Goal: Find specific page/section: Find specific page/section

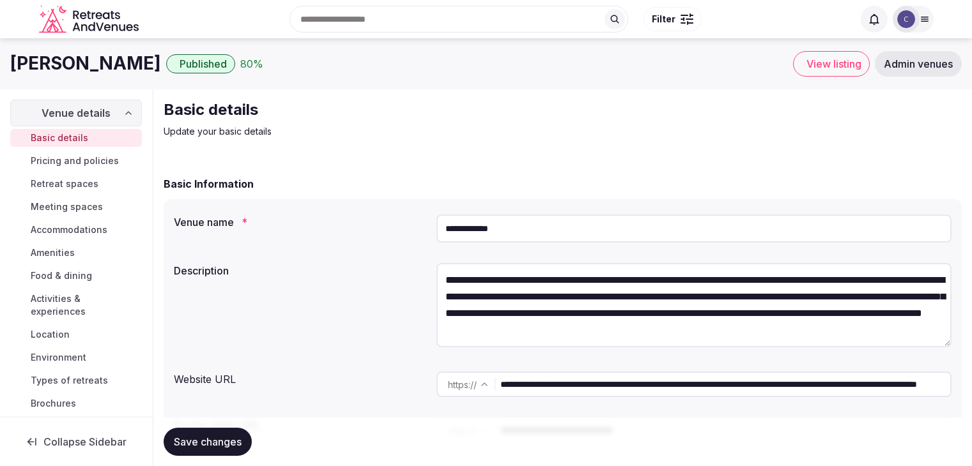
drag, startPoint x: 0, startPoint y: 0, endPoint x: 742, endPoint y: 197, distance: 768.1
click at [742, 220] on input "**********" at bounding box center [693, 229] width 515 height 28
click at [742, 197] on div "**********" at bounding box center [563, 317] width 798 height 282
drag, startPoint x: 936, startPoint y: 59, endPoint x: 948, endPoint y: 75, distance: 20.1
click at [936, 59] on span "Admin venues" at bounding box center [917, 63] width 69 height 13
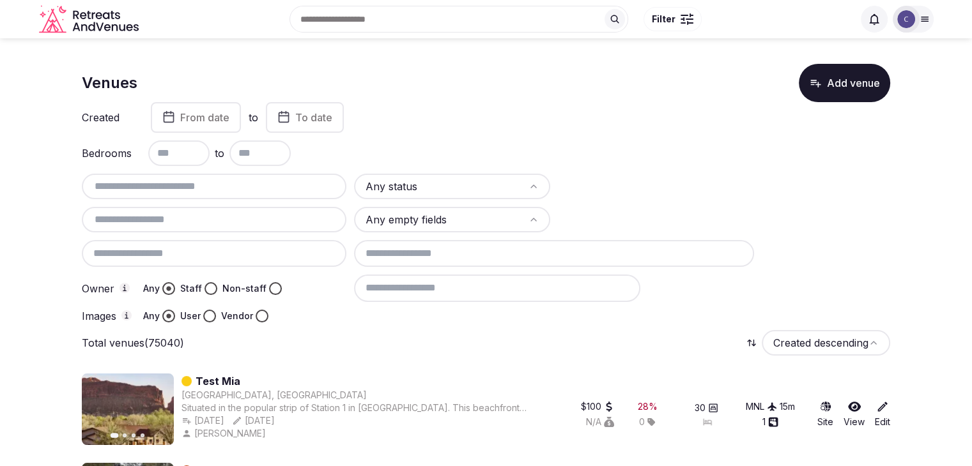
click at [257, 312] on button "Vendor" at bounding box center [262, 316] width 13 height 13
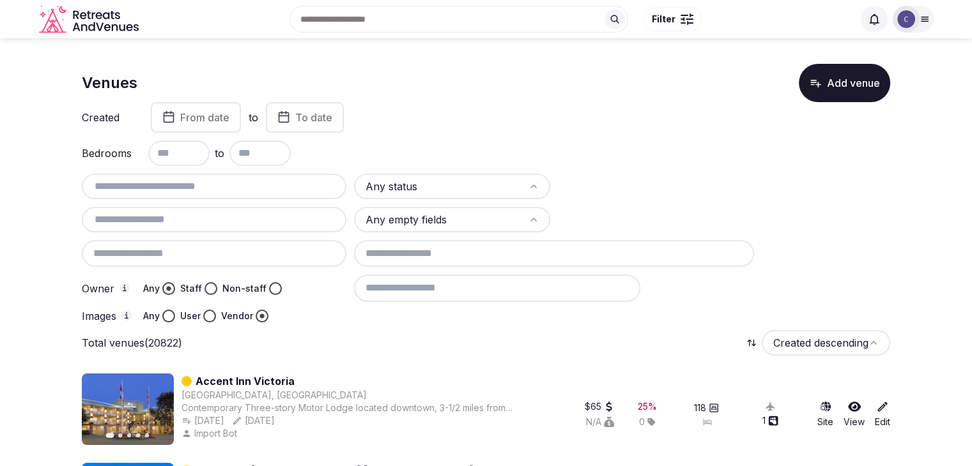
click at [443, 185] on html "Search Popular Destinations Toscana, Italy Riviera Maya, Mexico Indonesia, Bali…" at bounding box center [486, 233] width 972 height 466
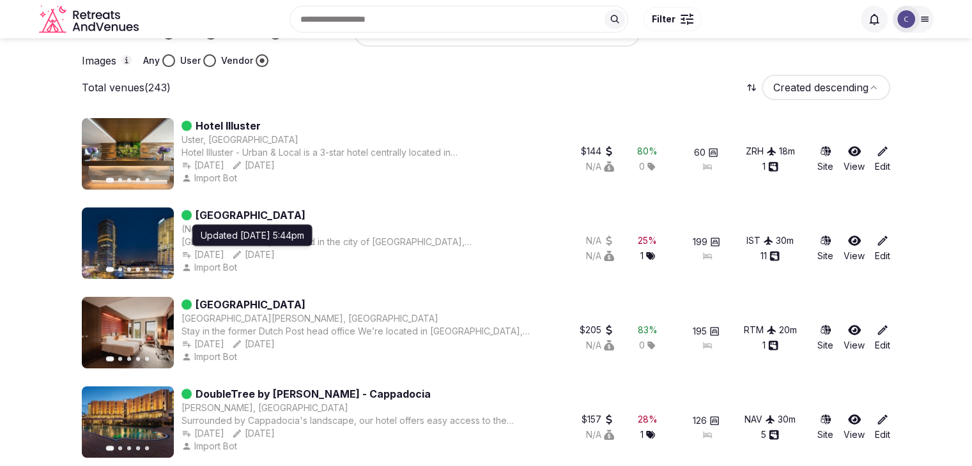
scroll to position [192, 0]
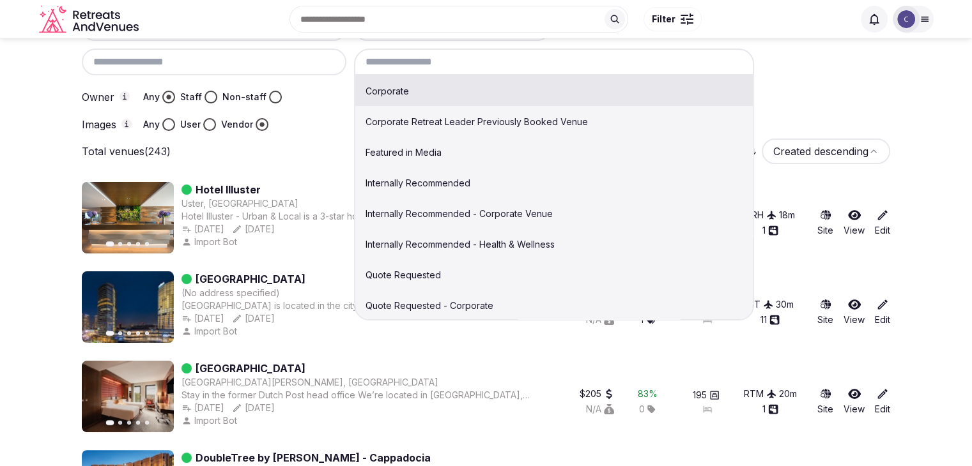
click at [458, 67] on input at bounding box center [554, 62] width 401 height 27
drag, startPoint x: 463, startPoint y: 215, endPoint x: 507, endPoint y: 240, distance: 50.6
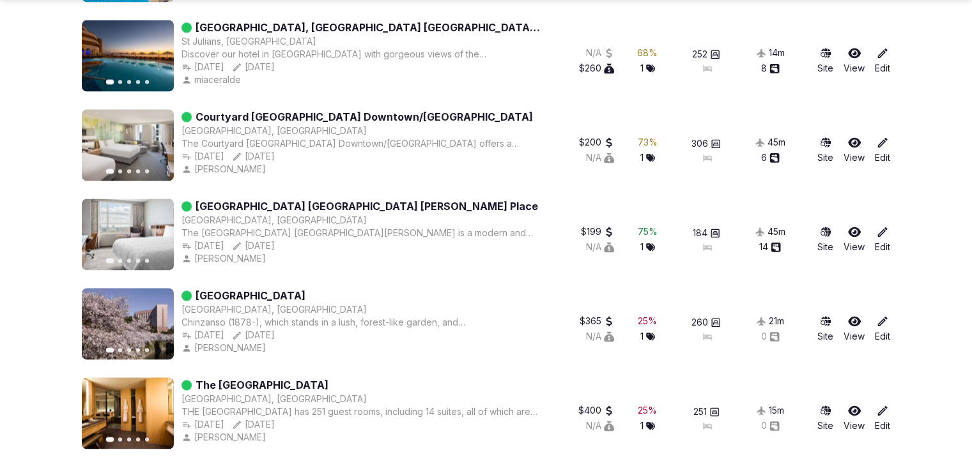
scroll to position [1916, 0]
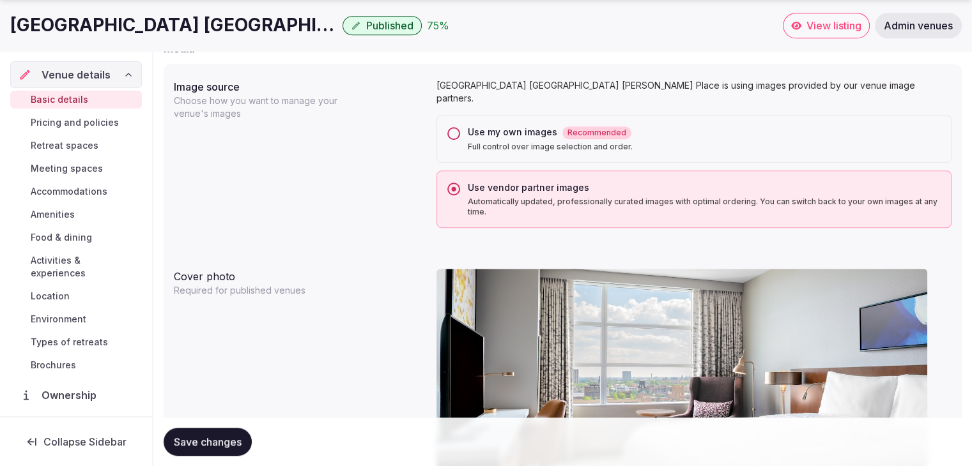
scroll to position [97, 0]
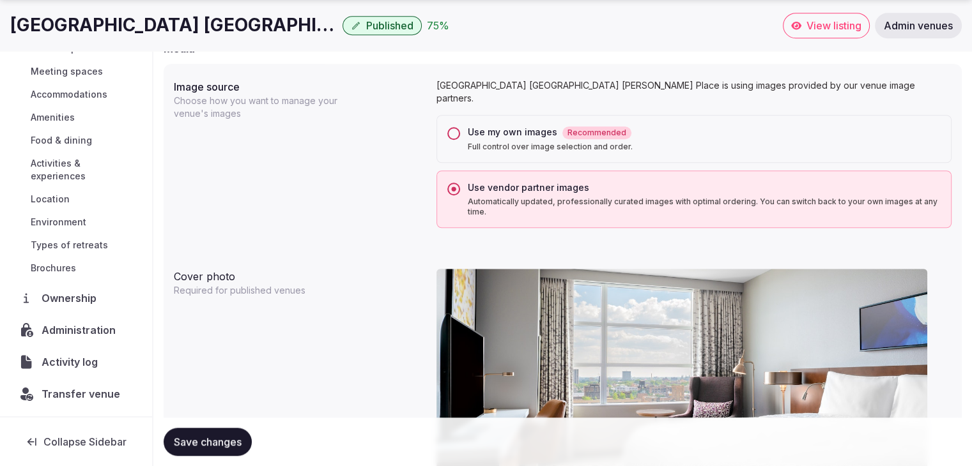
click at [49, 361] on span "Activity log" at bounding box center [72, 362] width 61 height 15
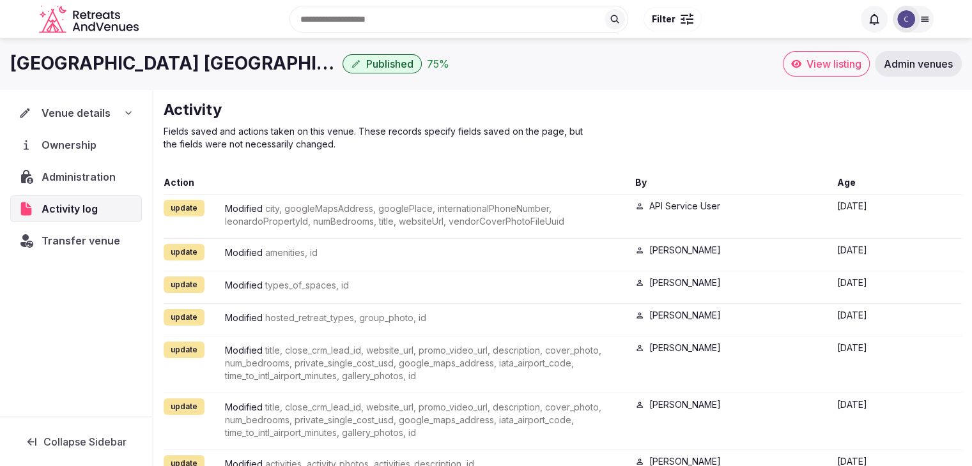
click at [101, 113] on span "Venue details" at bounding box center [76, 112] width 69 height 15
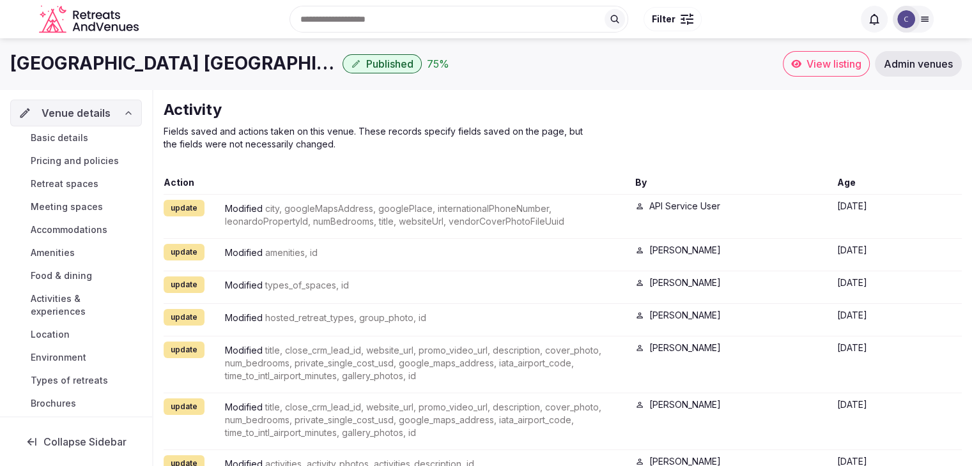
click at [92, 144] on link "Basic details" at bounding box center [76, 138] width 132 height 18
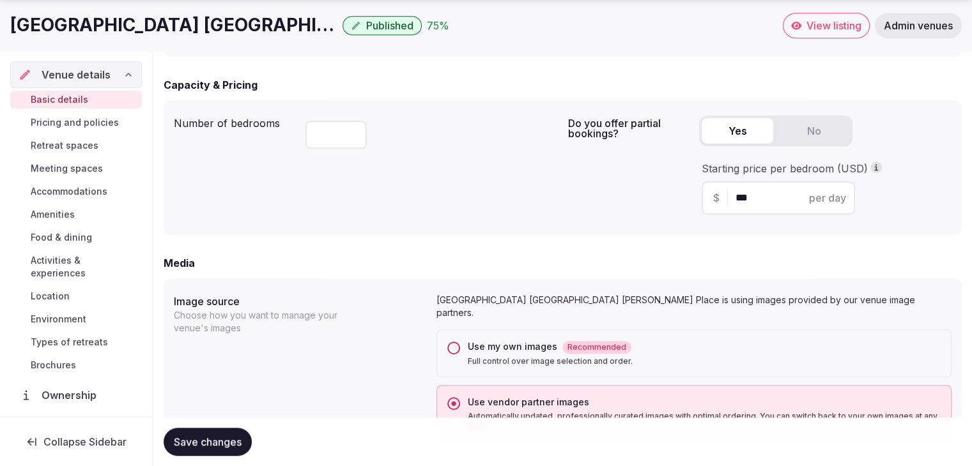
scroll to position [894, 0]
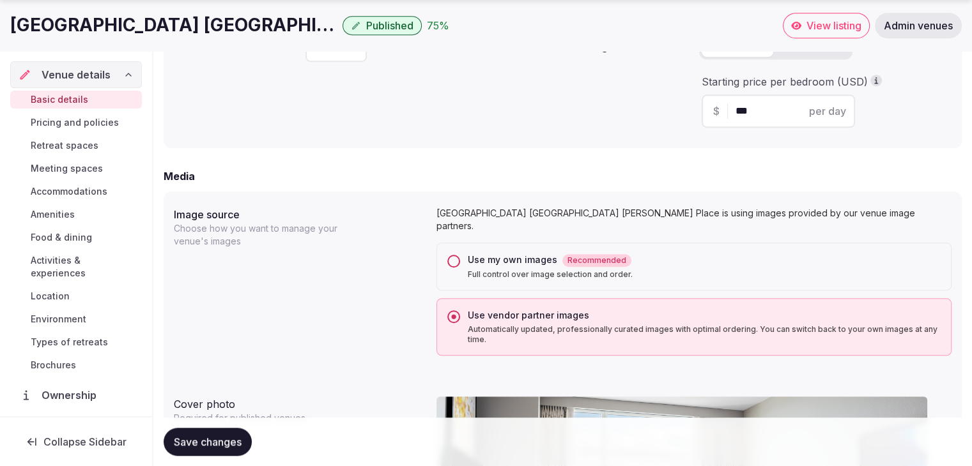
click at [458, 252] on div "Use my own images Recommended Full control over image selection and order." at bounding box center [693, 267] width 515 height 48
click at [455, 255] on button "Use my own images Recommended Full control over image selection and order." at bounding box center [453, 261] width 13 height 13
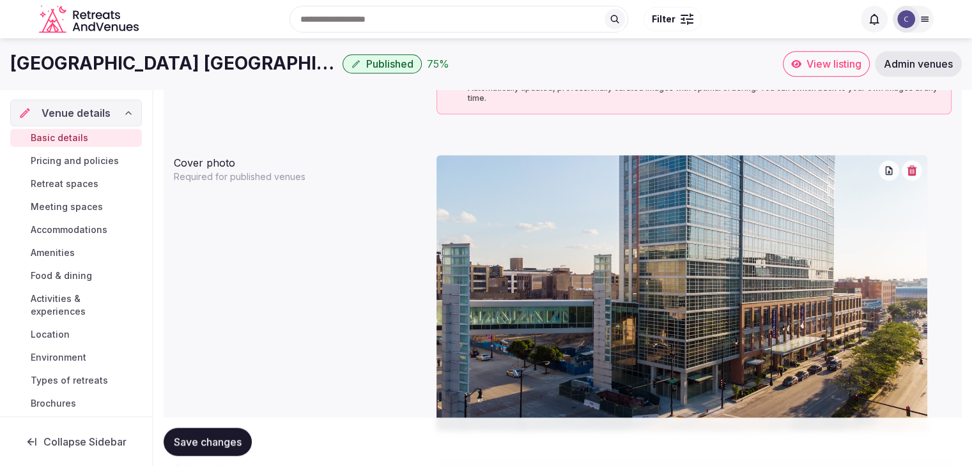
scroll to position [1086, 0]
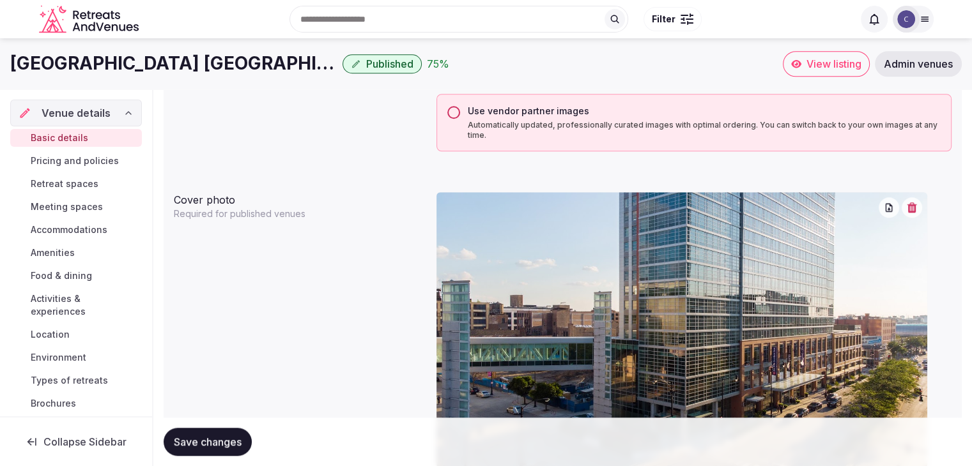
click at [451, 112] on button "Use vendor partner images Automatically updated, professionally curated images …" at bounding box center [453, 112] width 13 height 13
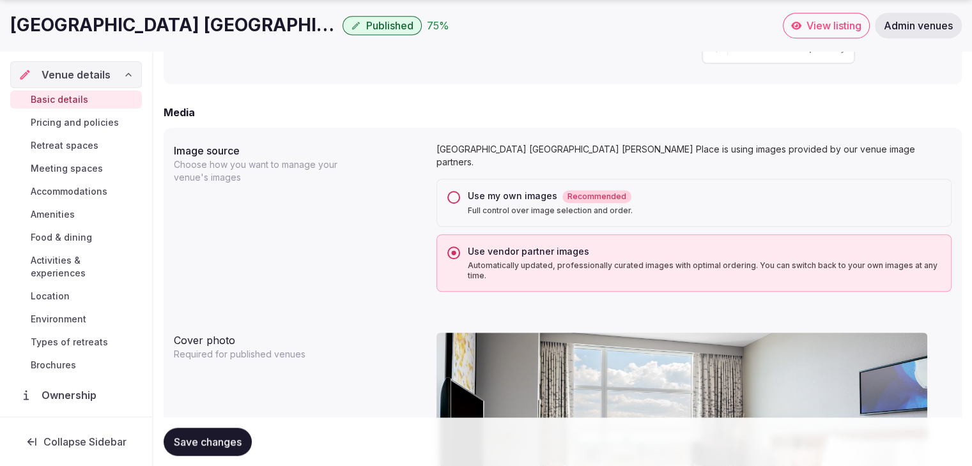
scroll to position [1022, 0]
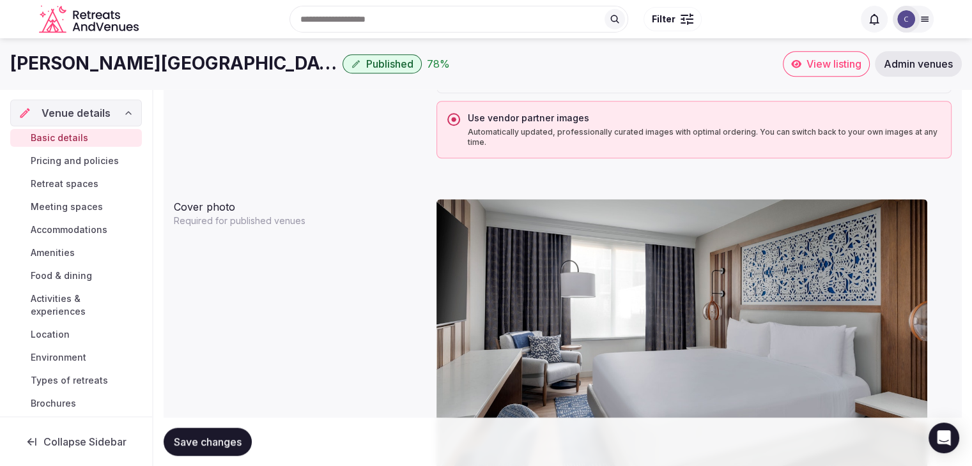
scroll to position [1022, 0]
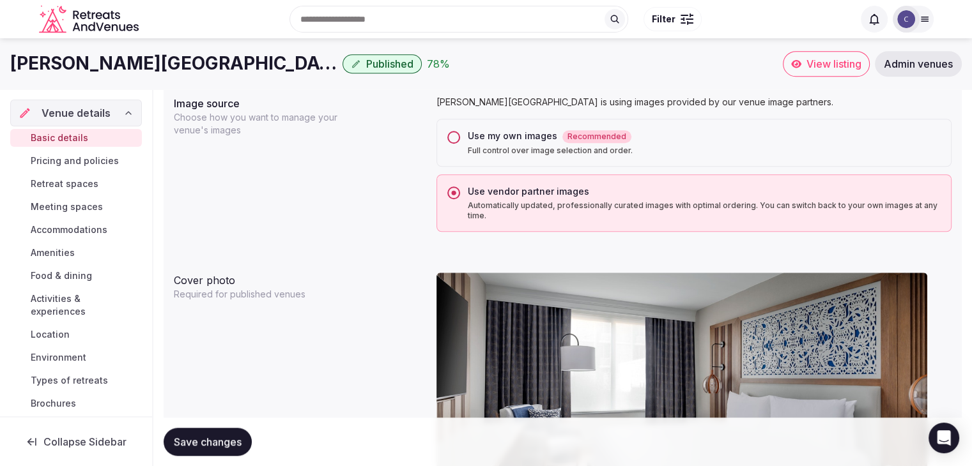
click at [453, 137] on button "Use my own images Recommended Full control over image selection and order." at bounding box center [453, 137] width 13 height 13
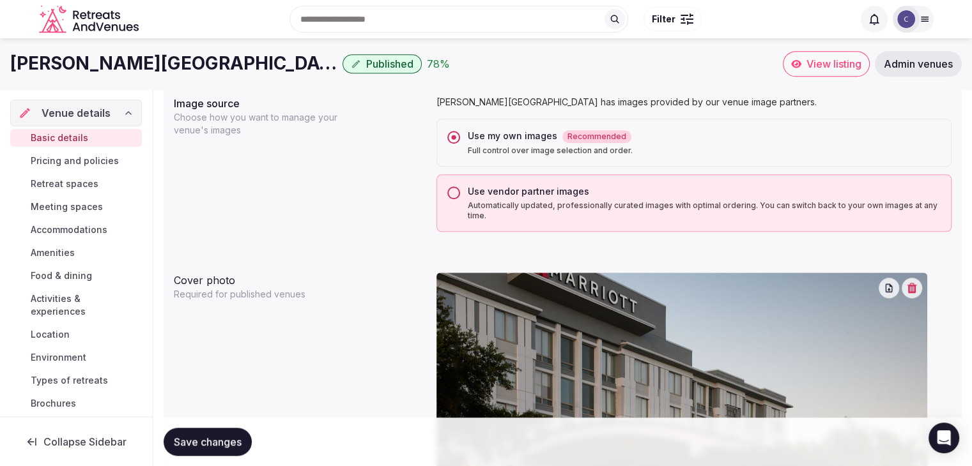
click at [454, 192] on button "Use vendor partner images Automatically updated, professionally curated images …" at bounding box center [453, 193] width 13 height 13
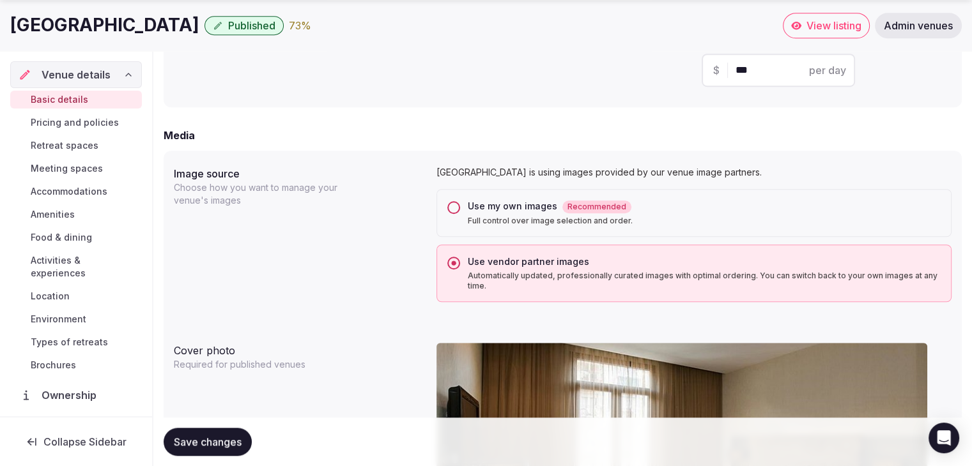
scroll to position [958, 0]
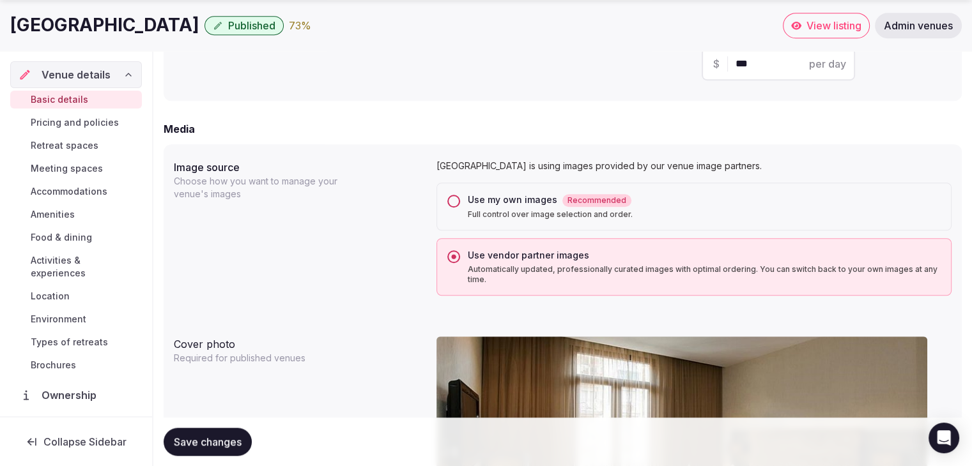
click at [457, 197] on button "Use my own images Recommended Full control over image selection and order." at bounding box center [453, 201] width 13 height 13
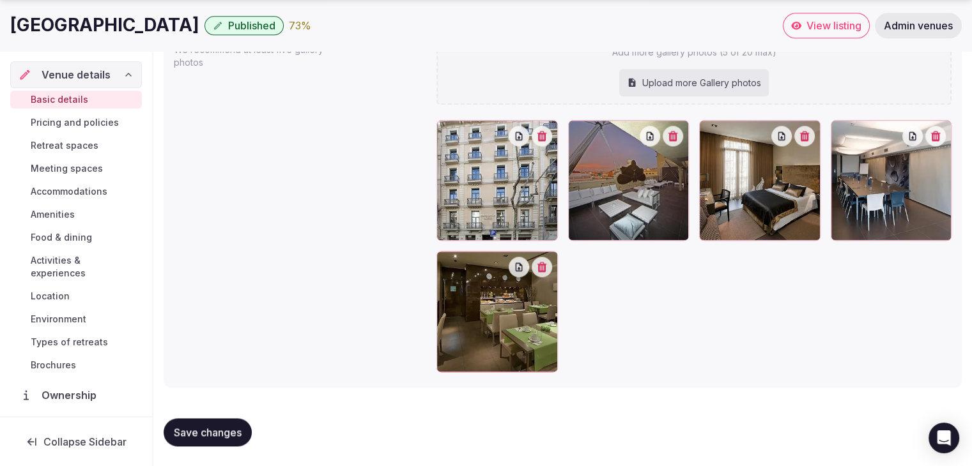
scroll to position [97, 0]
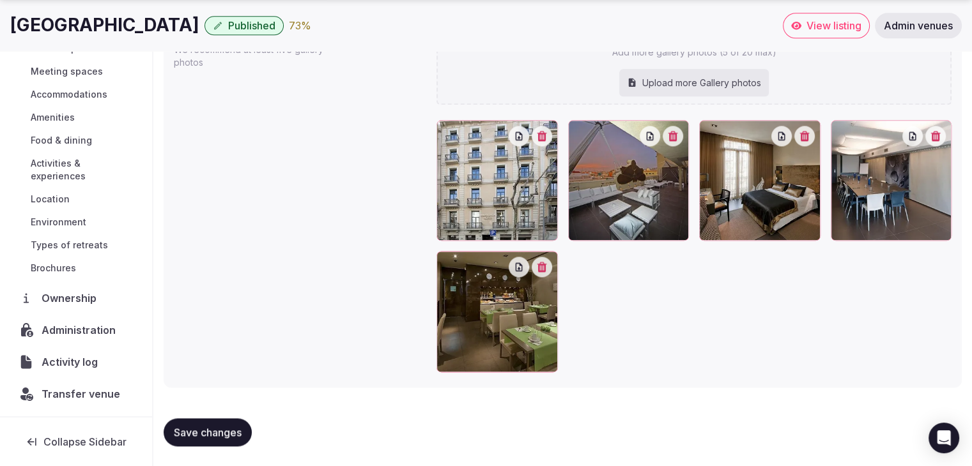
click at [87, 366] on span "Activity log" at bounding box center [72, 362] width 61 height 15
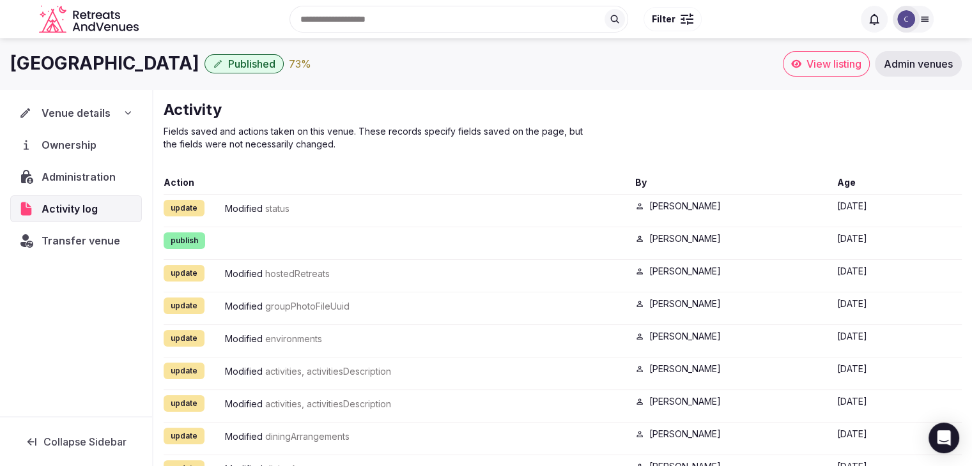
click at [129, 108] on icon at bounding box center [128, 113] width 10 height 10
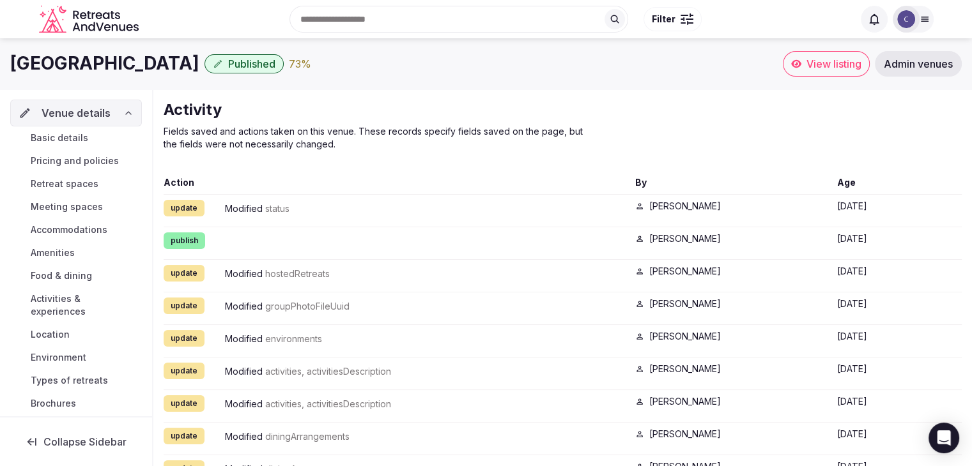
click at [95, 139] on link "Basic details" at bounding box center [76, 138] width 132 height 18
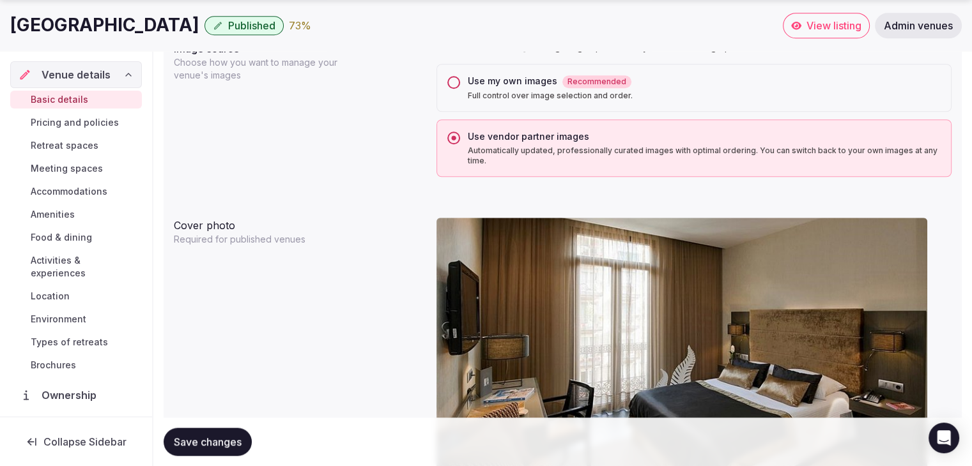
scroll to position [1150, 0]
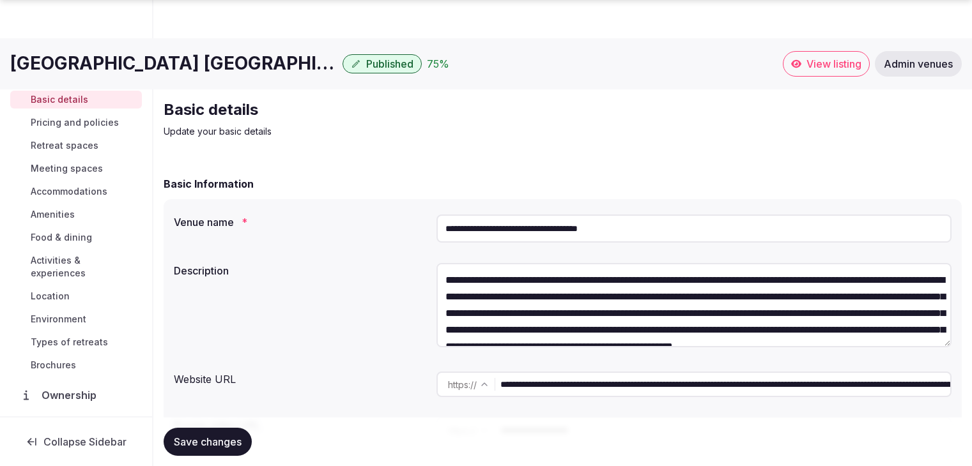
scroll to position [1022, 0]
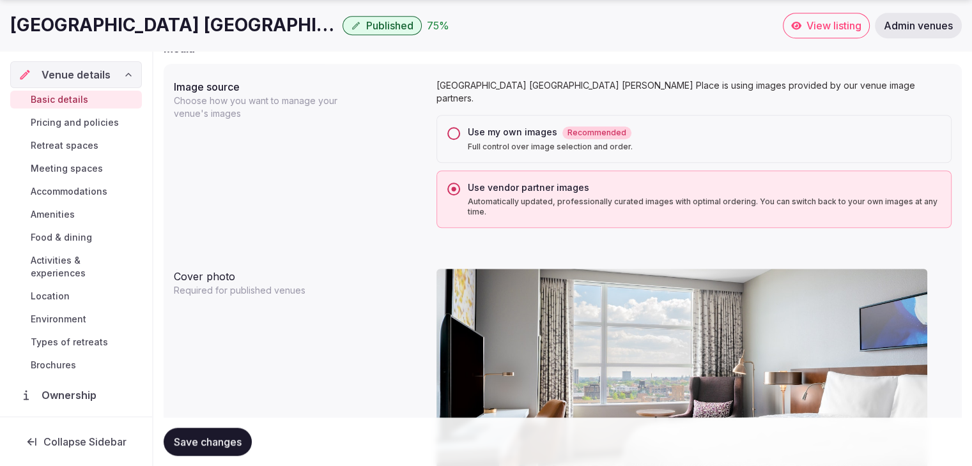
click at [907, 26] on span "Admin venues" at bounding box center [917, 25] width 69 height 13
